Goal: Task Accomplishment & Management: Complete application form

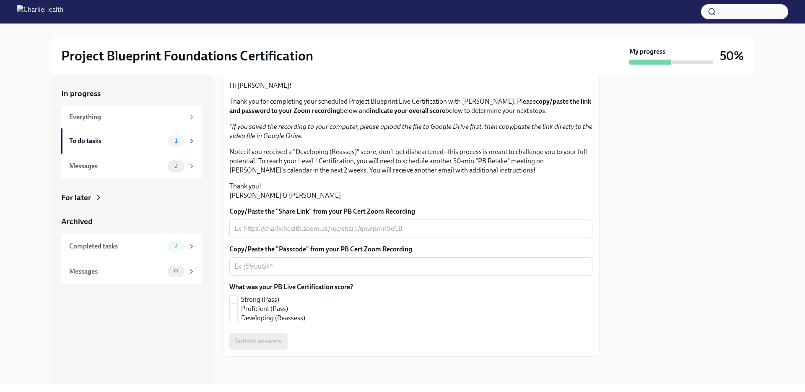
scroll to position [144, 0]
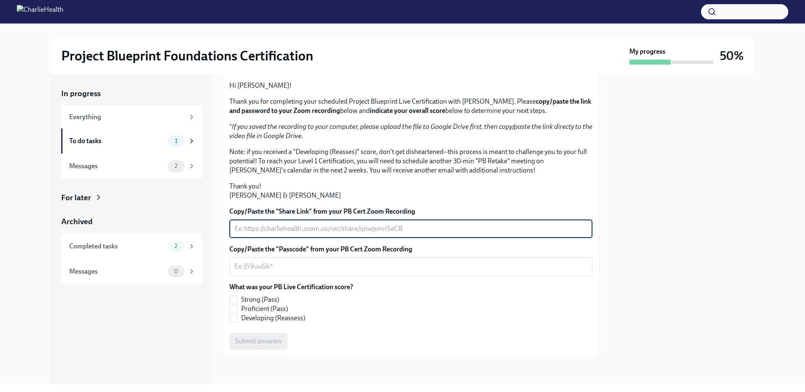
paste textarea "[URL][DOMAIN_NAME] Passcode: 0uP?we0y"
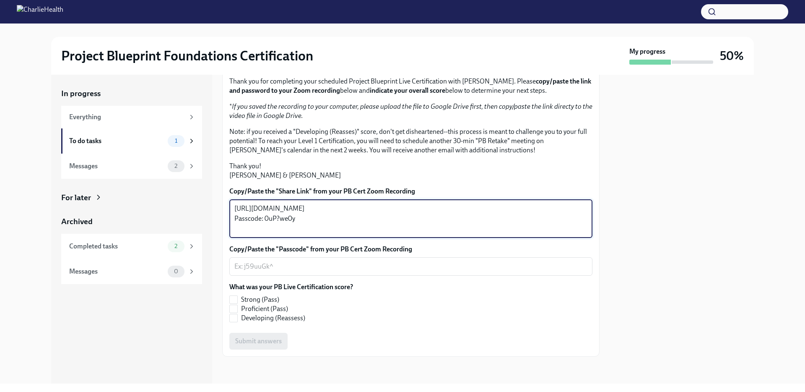
drag, startPoint x: 302, startPoint y: 247, endPoint x: 264, endPoint y: 251, distance: 37.6
click at [264, 234] on textarea "[URL][DOMAIN_NAME] Passcode: 0uP?we0y" at bounding box center [410, 218] width 353 height 30
type textarea "[URL][DOMAIN_NAME] Passcode: 0uP?we0y"
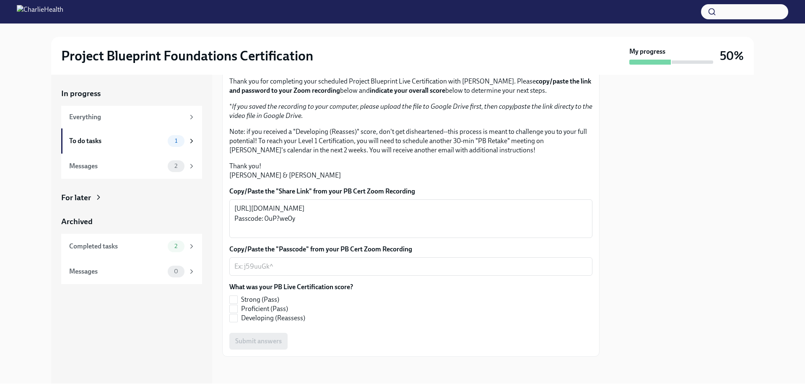
click at [258, 296] on div "Copy/Paste the "Share Link" from your PB Cert Zoom Recording [URL][DOMAIN_NAME]…" at bounding box center [410, 268] width 363 height 163
click at [257, 271] on textarea "Copy/Paste the "Passcode" from your PB Cert Zoom Recording" at bounding box center [410, 266] width 353 height 10
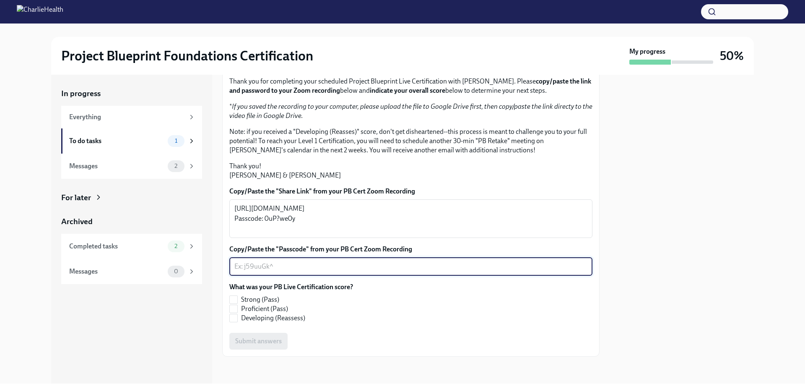
paste textarea "0uP?we0y"
type textarea "0uP?we0y"
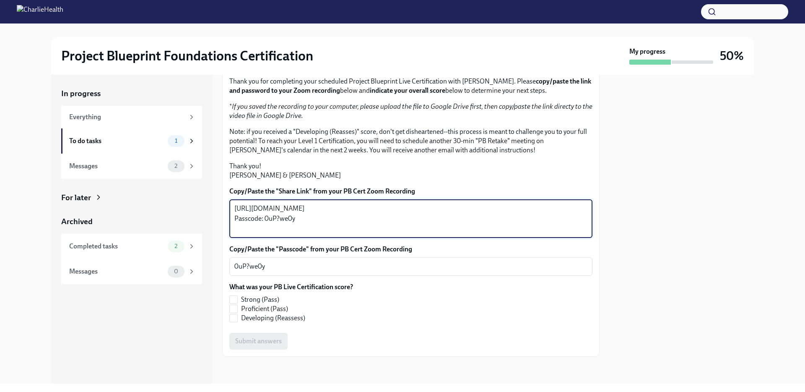
drag, startPoint x: 299, startPoint y: 247, endPoint x: 227, endPoint y: 249, distance: 71.4
click at [227, 249] on div "Hi [PERSON_NAME]! Thank you for completing your scheduled Project Blueprint Liv…" at bounding box center [411, 202] width 378 height 310
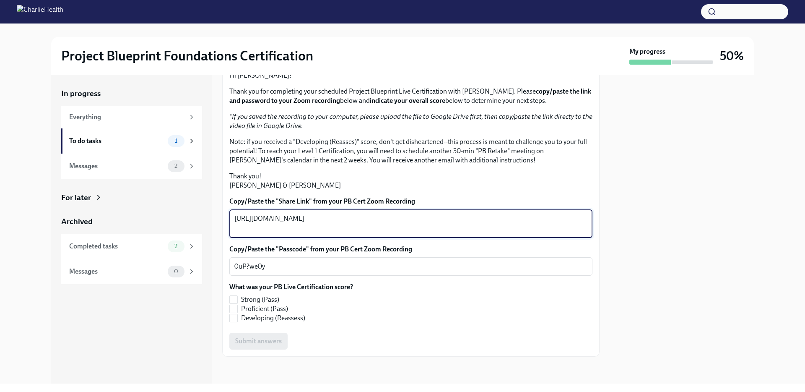
type textarea "[URL][DOMAIN_NAME]"
